Goal: Information Seeking & Learning: Learn about a topic

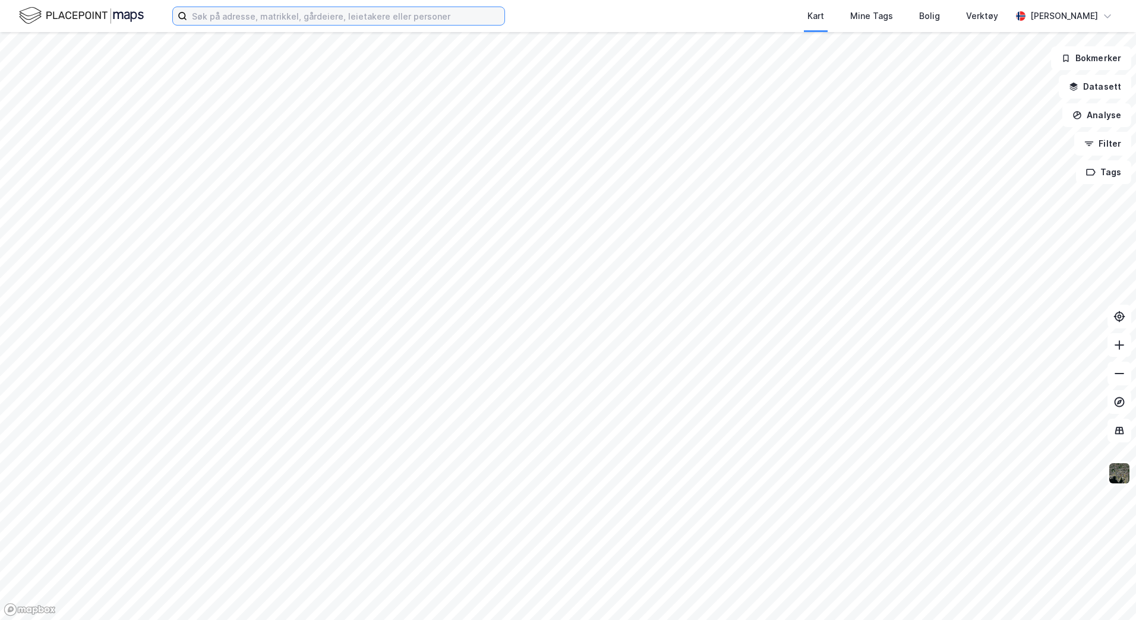
click at [351, 20] on input at bounding box center [345, 16] width 317 height 18
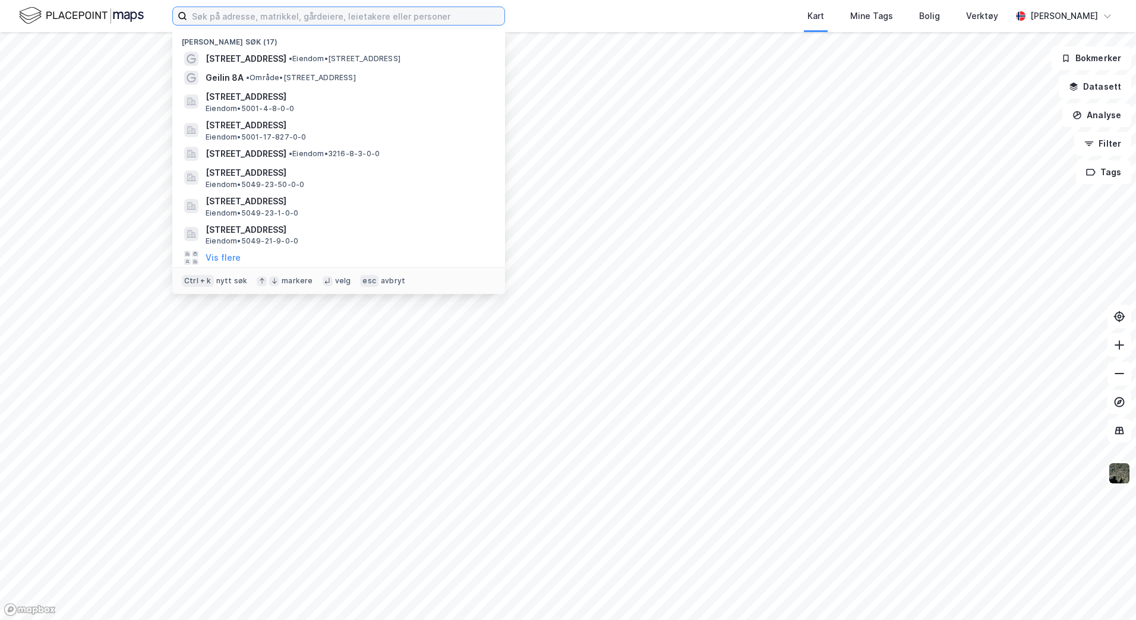
type input "t"
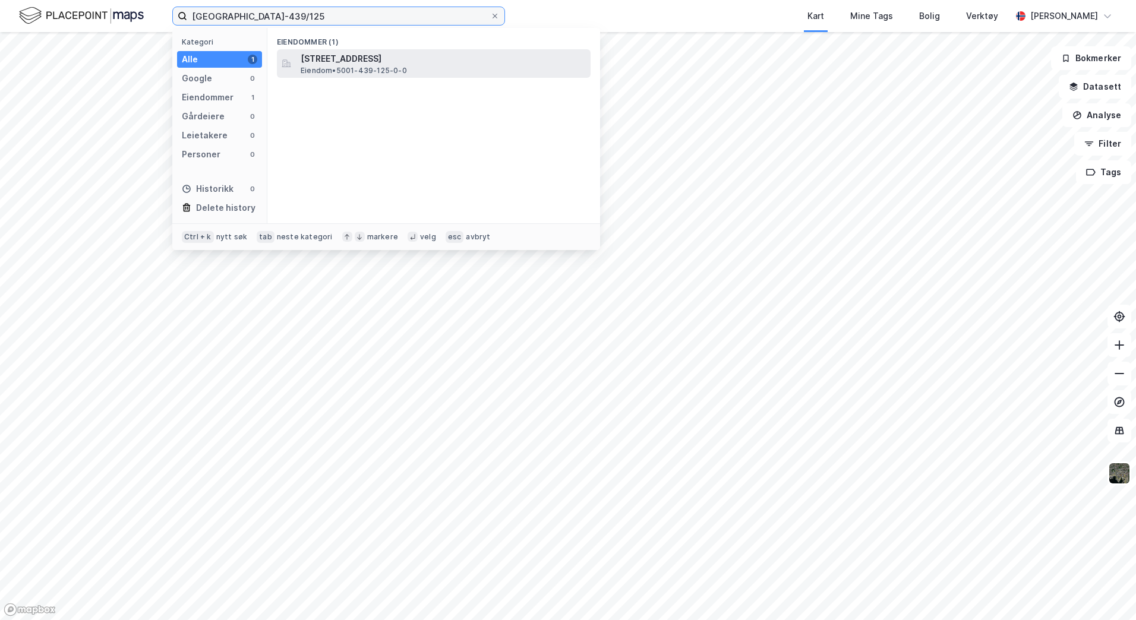
type input "[GEOGRAPHIC_DATA]-439/125"
click at [446, 64] on span "[STREET_ADDRESS]" at bounding box center [443, 59] width 285 height 14
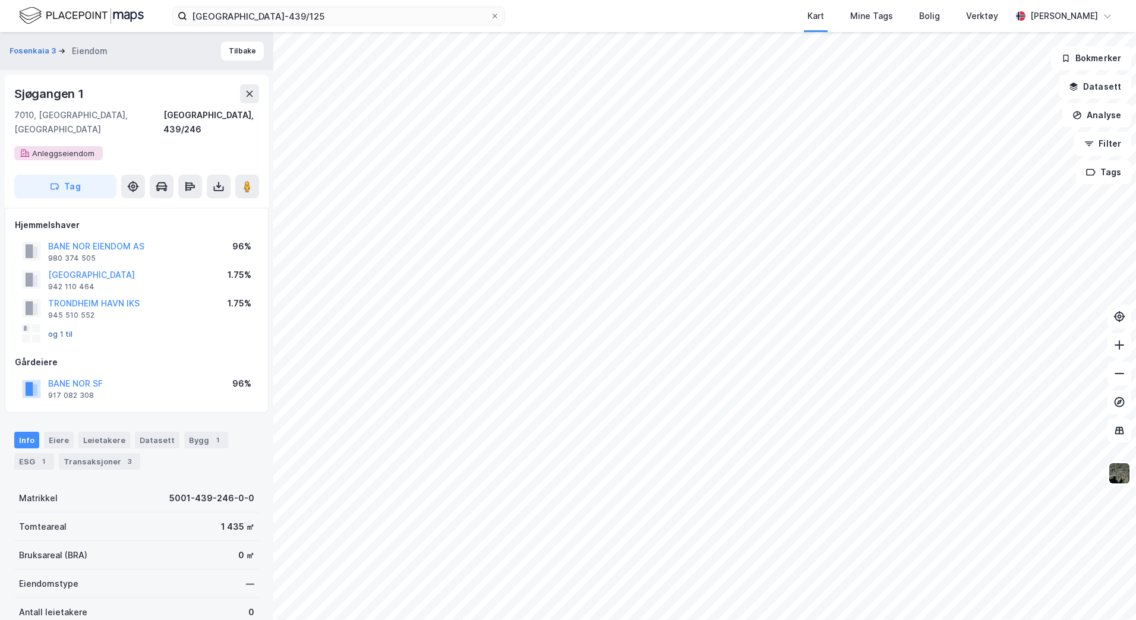
click at [0, 0] on button "og 1 til" at bounding box center [0, 0] width 0 height 0
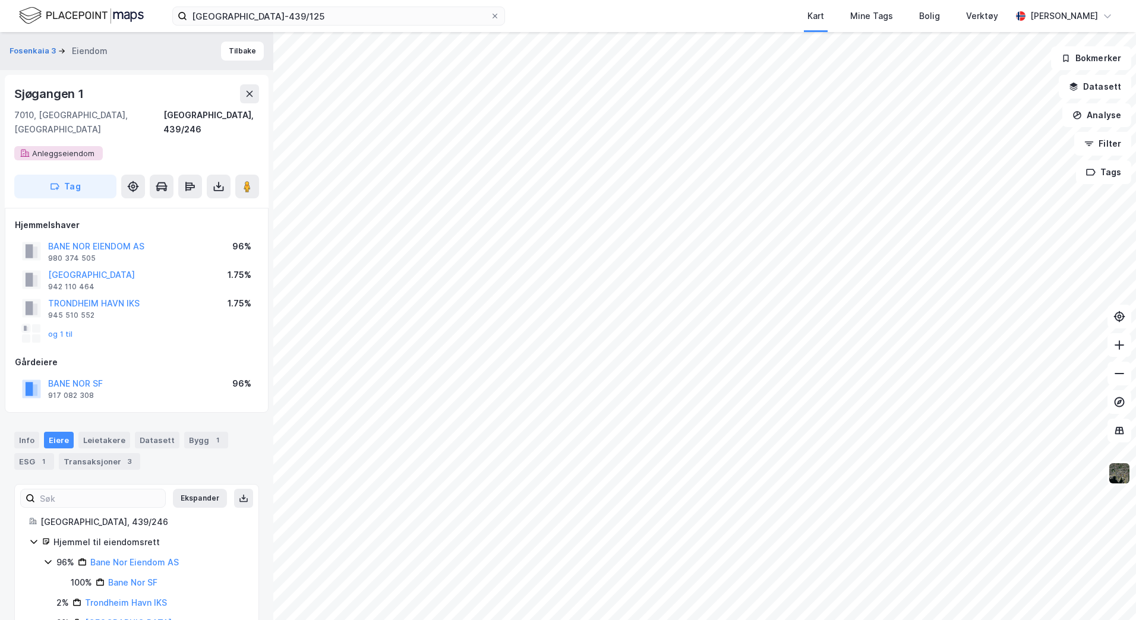
scroll to position [45, 0]
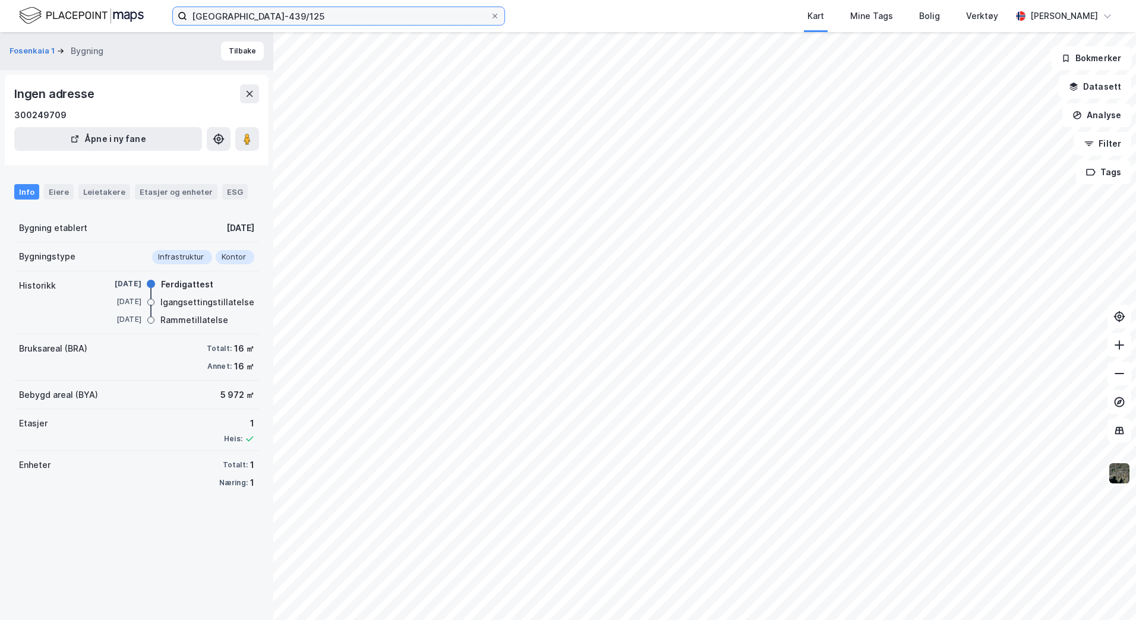
click at [291, 19] on input "[GEOGRAPHIC_DATA]-439/125" at bounding box center [338, 16] width 303 height 18
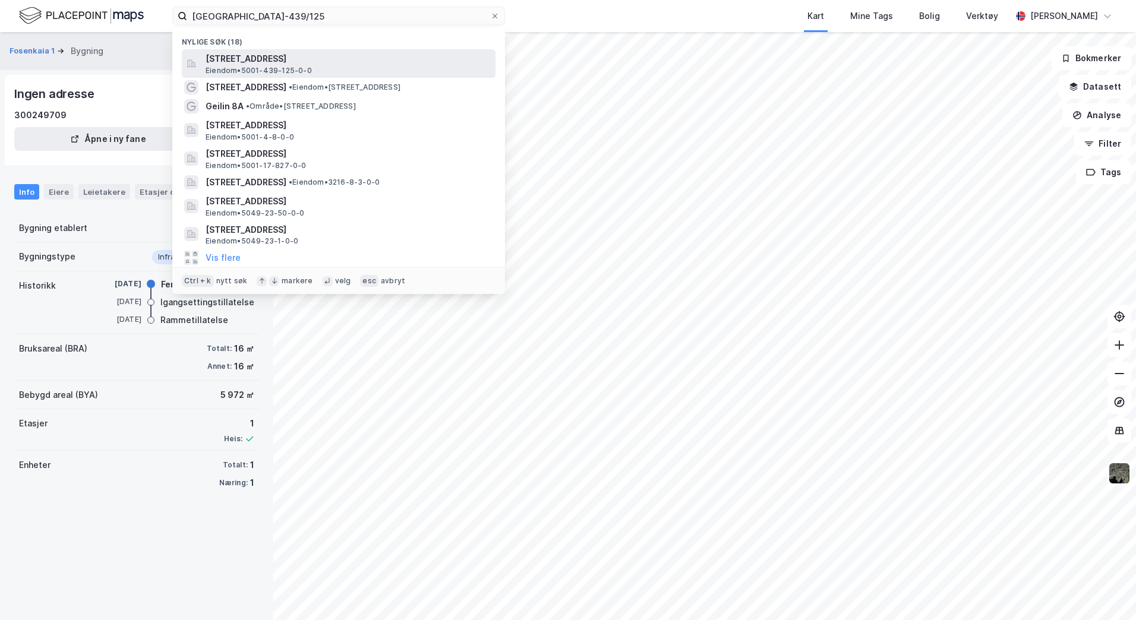
click at [372, 64] on span "[STREET_ADDRESS]" at bounding box center [348, 59] width 285 height 14
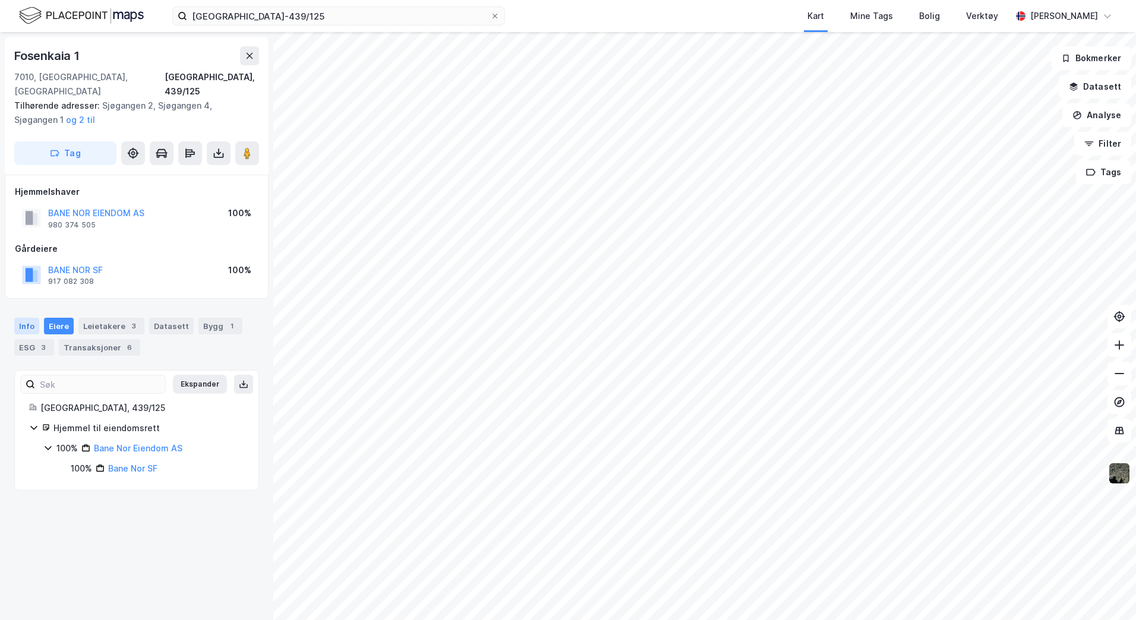
click at [33, 318] on div "Info" at bounding box center [26, 326] width 25 height 17
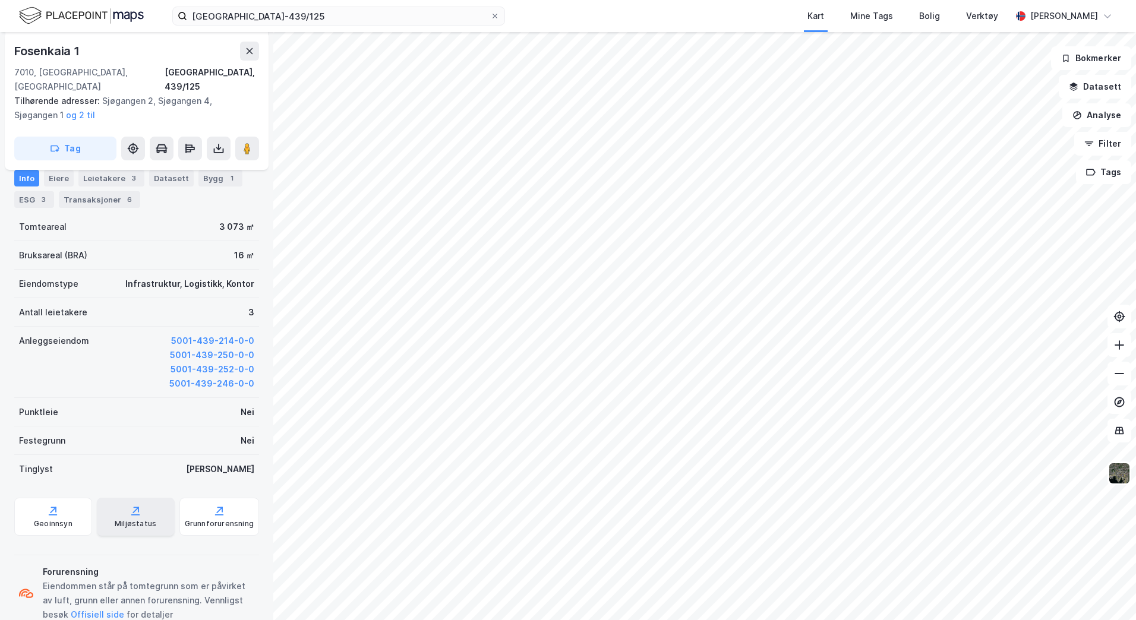
scroll to position [203, 0]
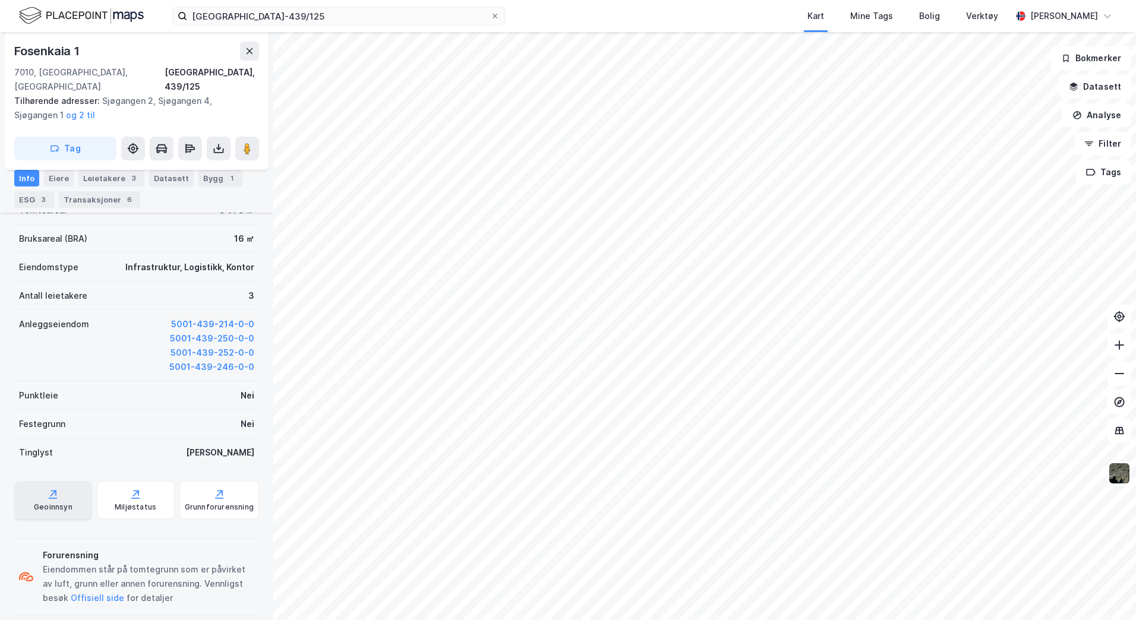
click at [67, 483] on div "Geoinnsyn" at bounding box center [53, 500] width 78 height 38
click at [1101, 91] on button "Datasett" at bounding box center [1095, 87] width 72 height 24
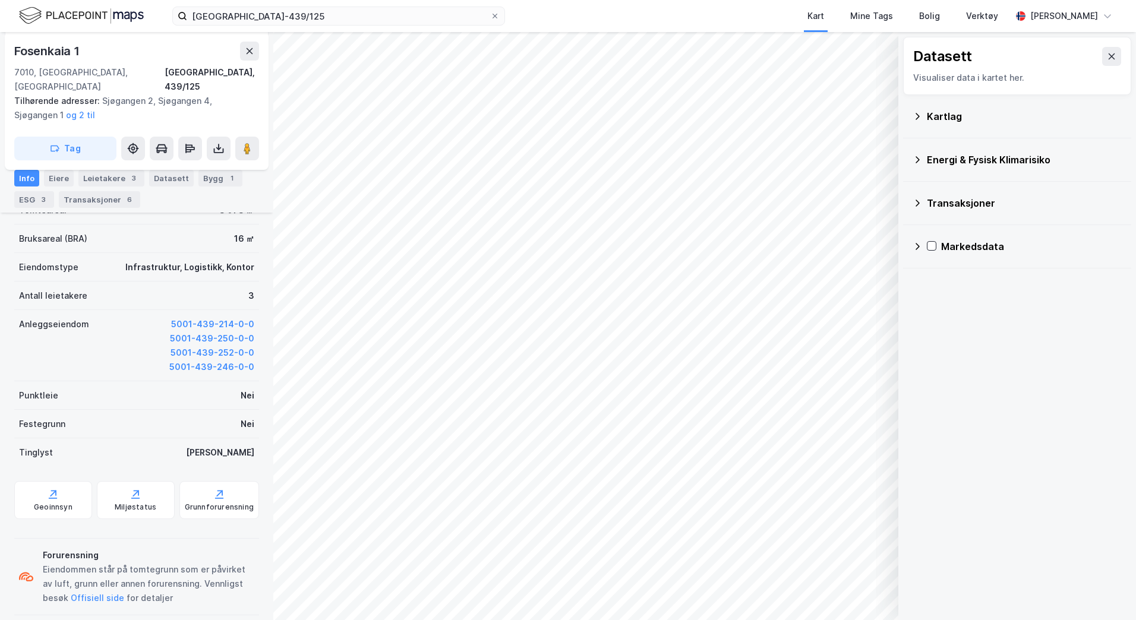
click at [914, 116] on icon at bounding box center [917, 117] width 10 height 10
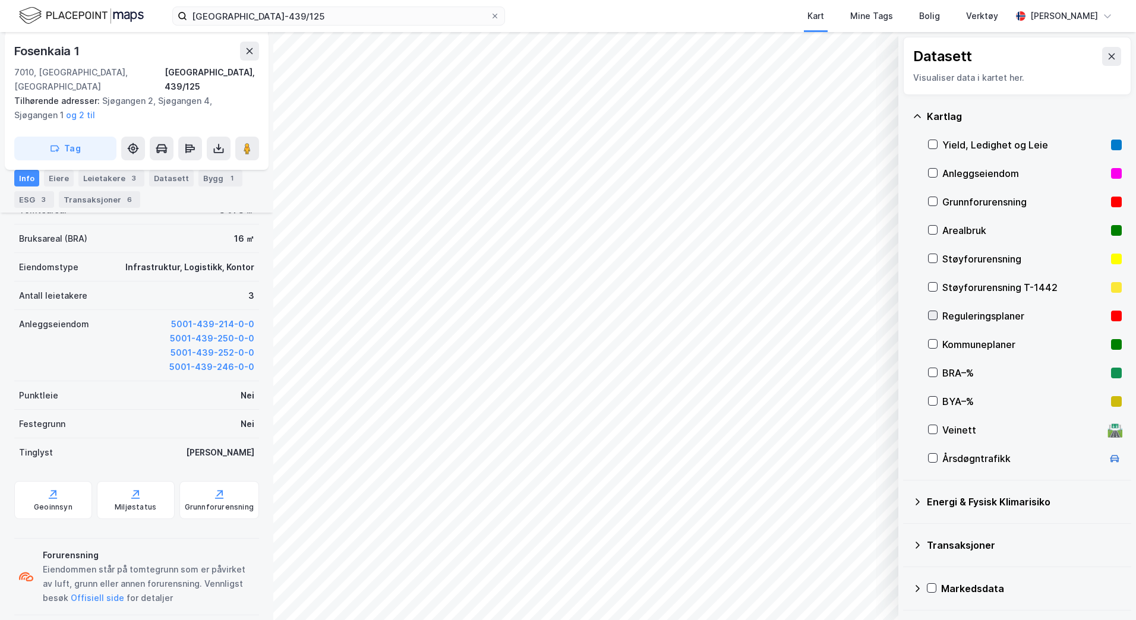
click at [932, 313] on icon at bounding box center [932, 315] width 8 height 8
click at [51, 169] on div "Info Eiere Leietakere 3 Datasett Bygg 1 ESG 3 Transaksjoner 6" at bounding box center [136, 184] width 273 height 57
click at [54, 175] on div "Eiere" at bounding box center [59, 178] width 30 height 17
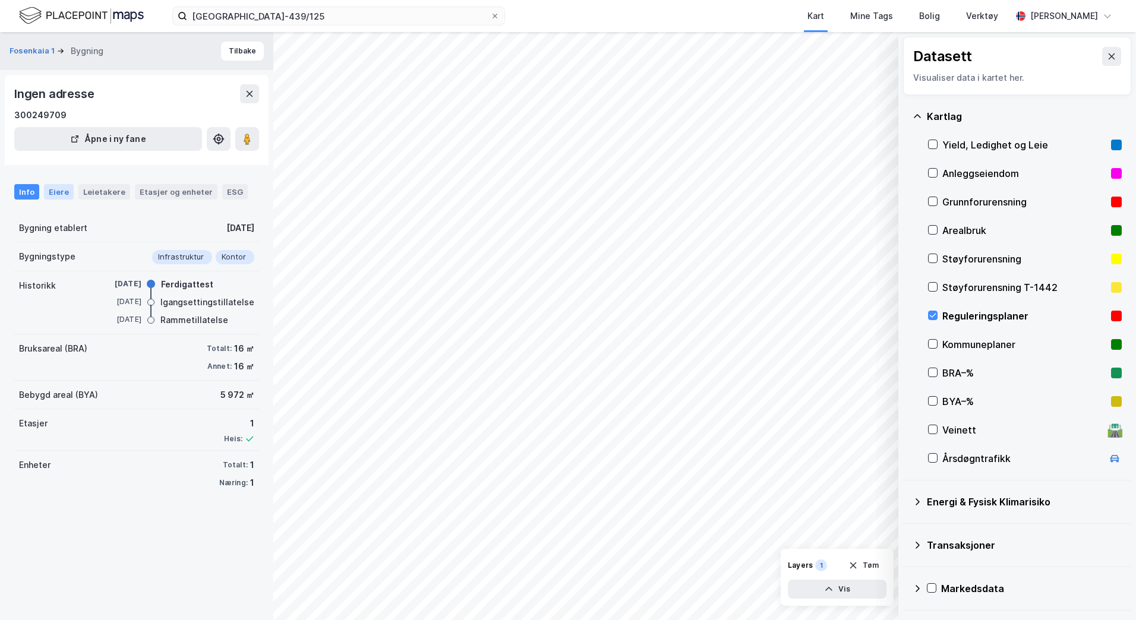
click at [61, 189] on div "Eiere" at bounding box center [59, 191] width 30 height 15
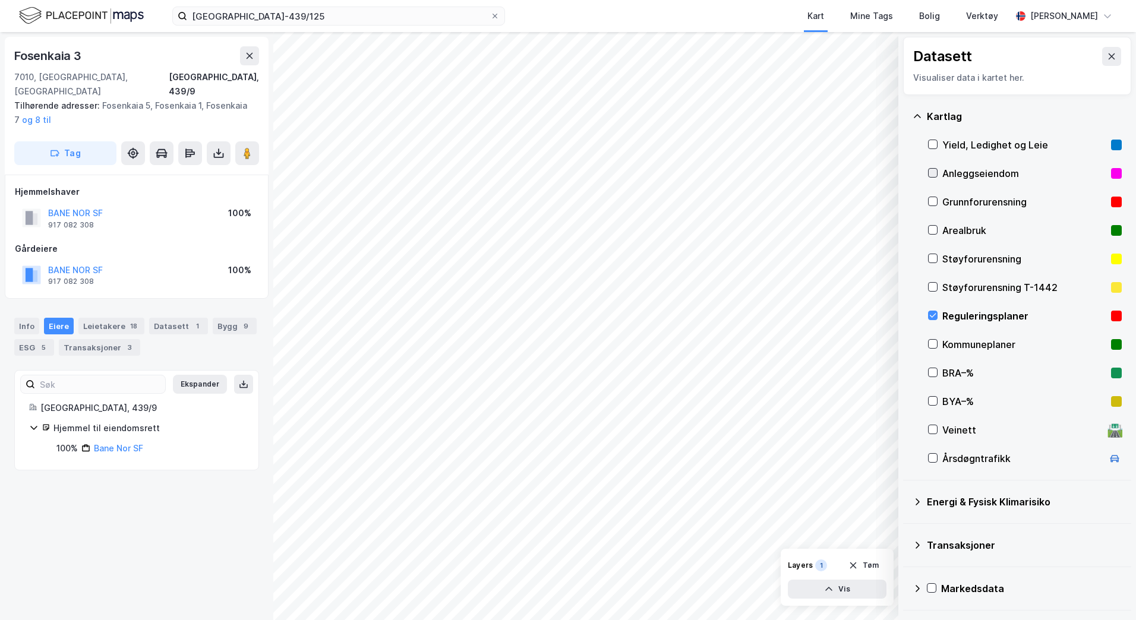
click at [933, 175] on icon at bounding box center [932, 173] width 8 height 8
click at [933, 289] on icon at bounding box center [932, 287] width 8 height 8
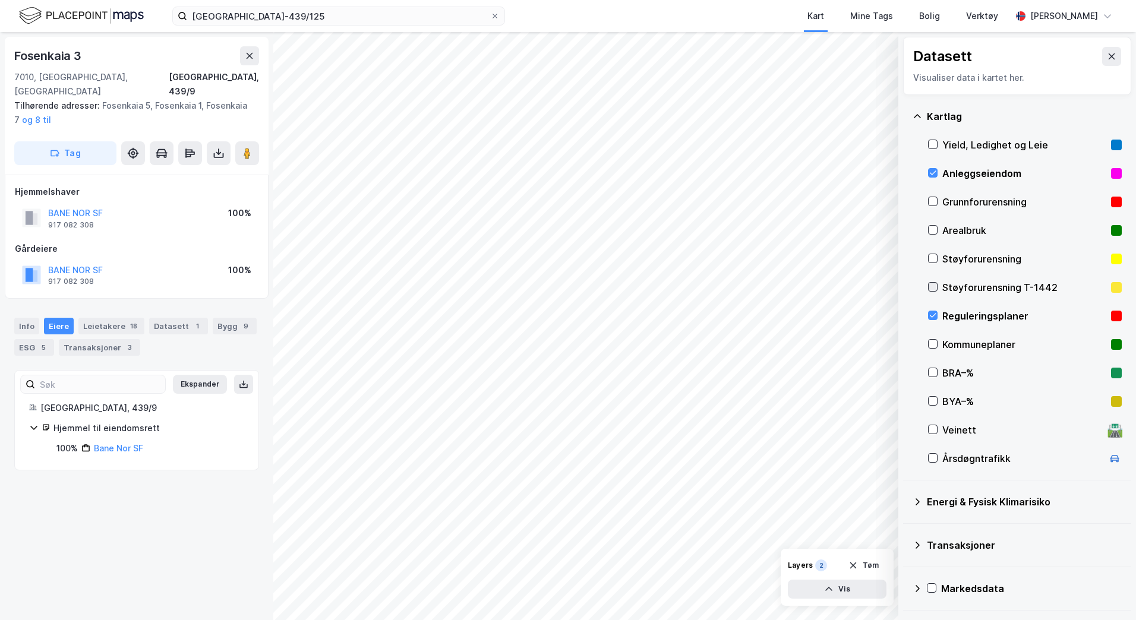
click at [933, 286] on icon at bounding box center [932, 287] width 8 height 8
click at [933, 262] on icon at bounding box center [932, 258] width 8 height 8
click at [930, 460] on icon at bounding box center [932, 458] width 8 height 8
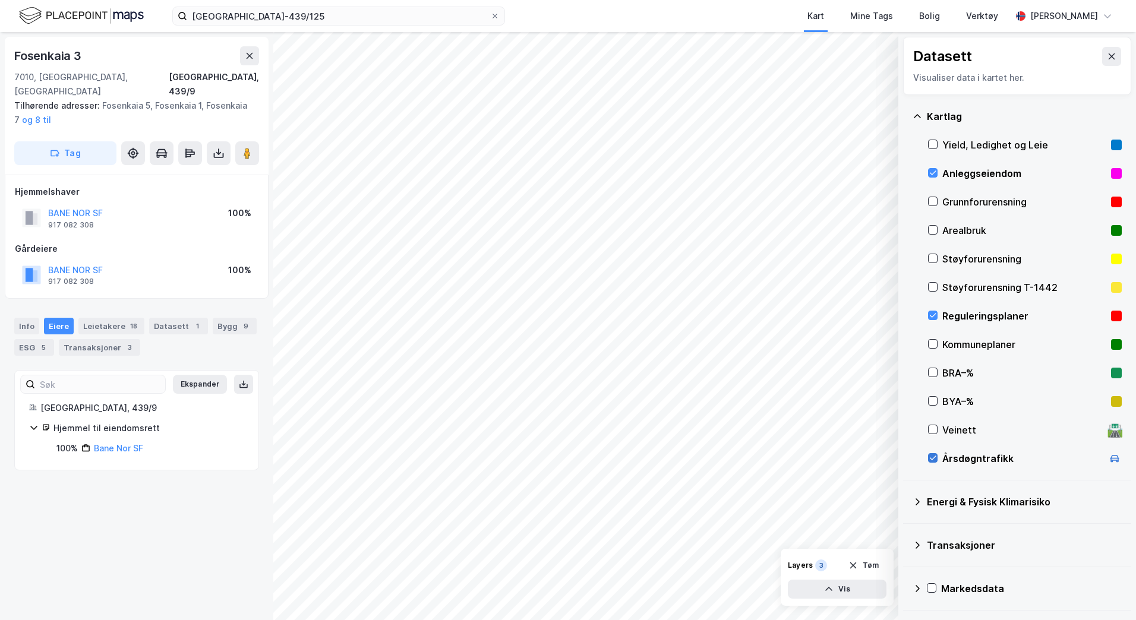
click at [930, 460] on icon at bounding box center [932, 458] width 8 height 8
click at [930, 459] on icon at bounding box center [932, 458] width 8 height 8
click at [936, 176] on icon at bounding box center [932, 173] width 8 height 8
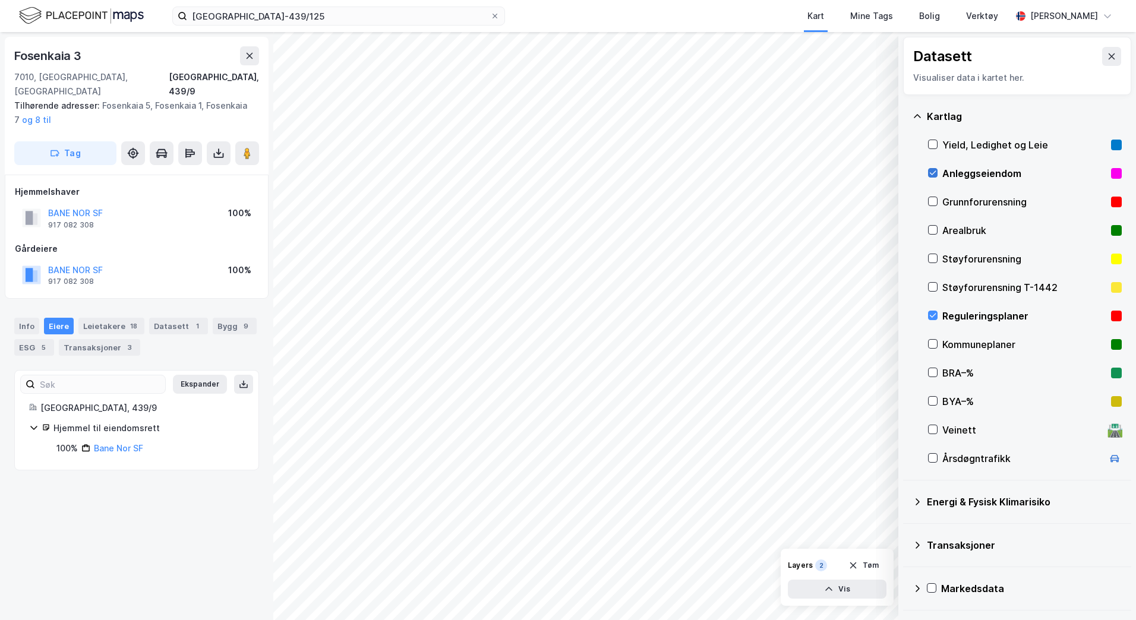
click at [936, 176] on icon at bounding box center [932, 173] width 8 height 8
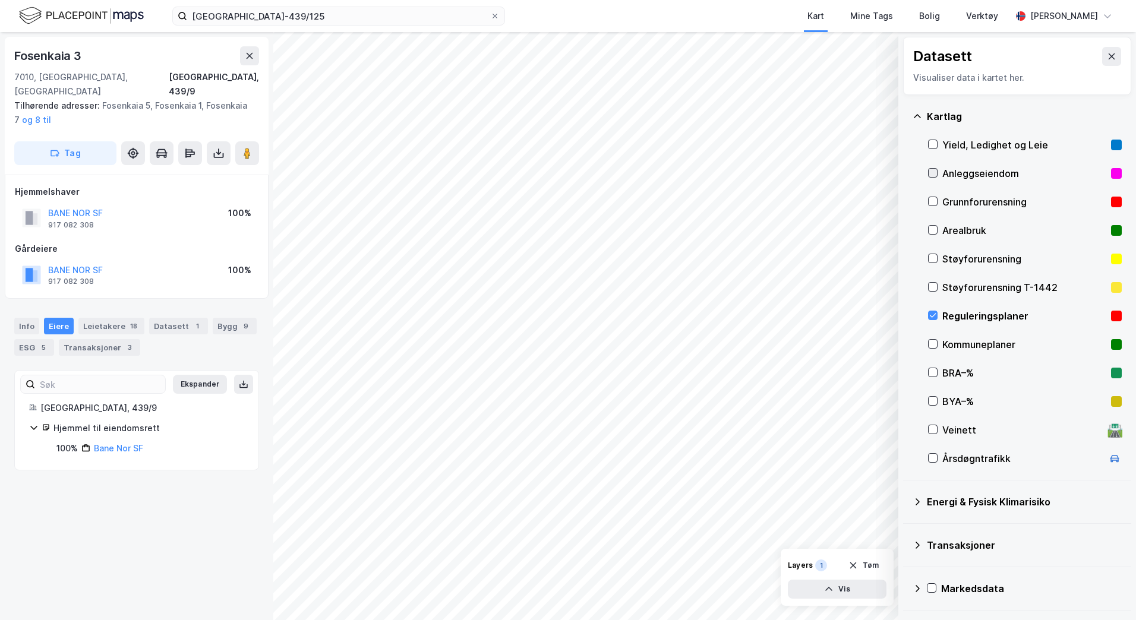
click at [933, 175] on icon at bounding box center [932, 173] width 8 height 8
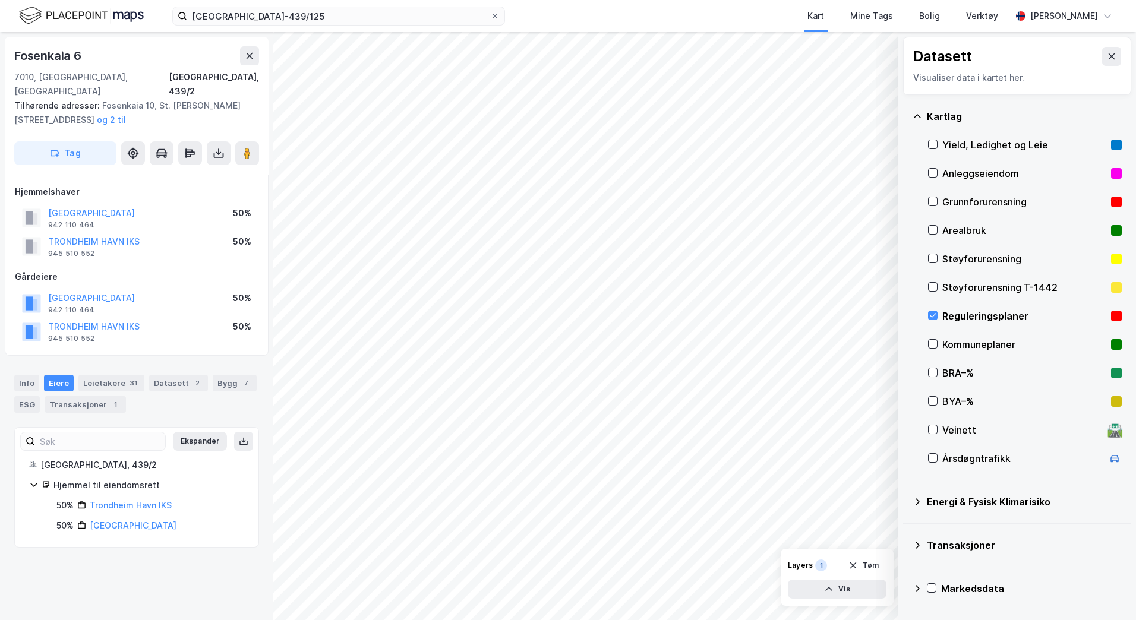
click at [235, 404] on div "Datasett Visualiser data i kartet her. [GEOGRAPHIC_DATA], Ledighet og Leie Anle…" at bounding box center [568, 326] width 1136 height 588
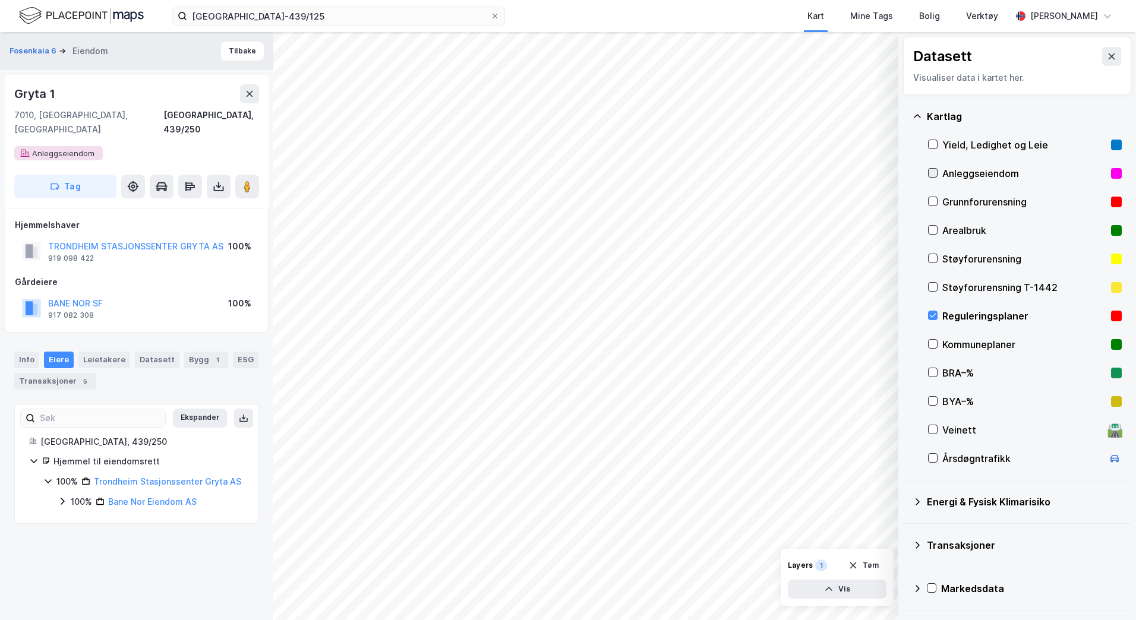
click at [931, 174] on icon at bounding box center [933, 173] width 7 height 4
